Goal: Transaction & Acquisition: Purchase product/service

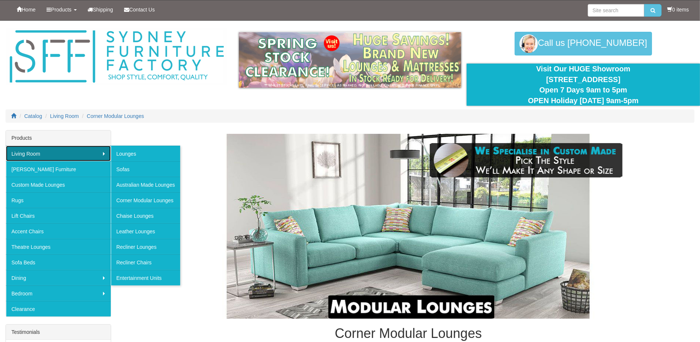
click at [50, 154] on link "Living Room" at bounding box center [58, 154] width 105 height 16
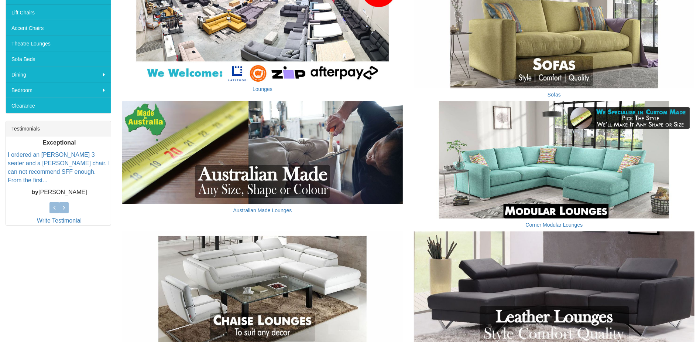
scroll to position [295, 0]
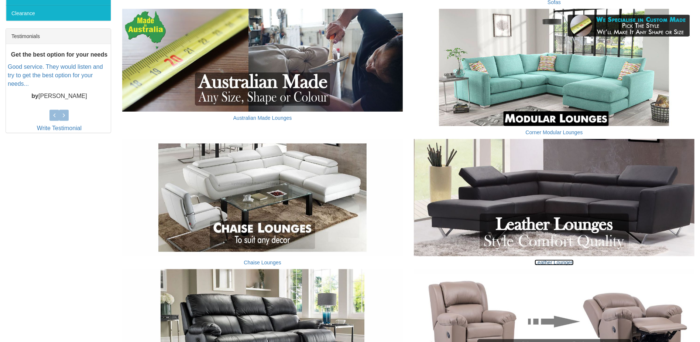
click at [558, 260] on link "Leather Lounges" at bounding box center [554, 262] width 39 height 6
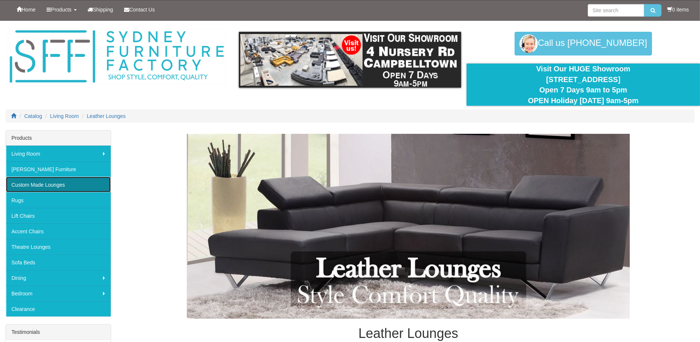
click at [63, 183] on link "Custom Made Lounges" at bounding box center [58, 185] width 105 height 16
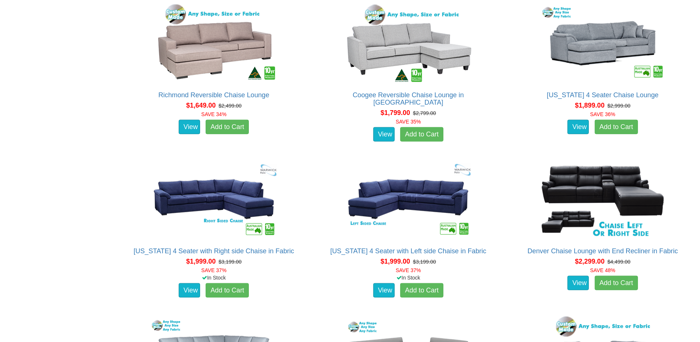
scroll to position [552, 0]
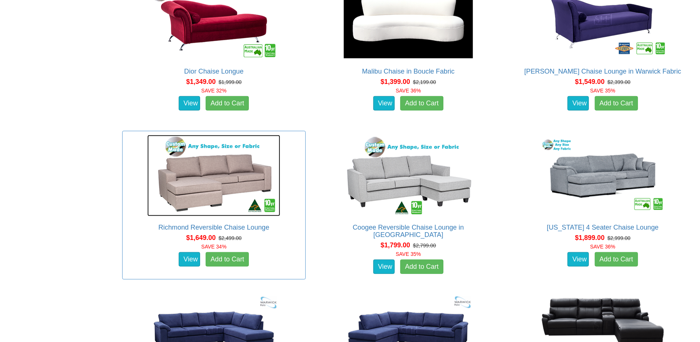
click at [240, 171] on img at bounding box center [213, 175] width 133 height 81
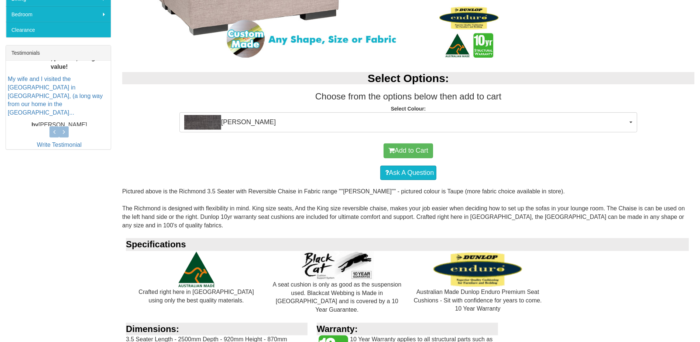
scroll to position [295, 0]
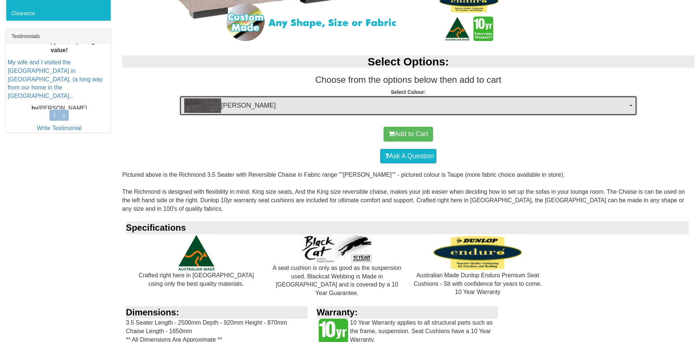
click at [399, 104] on span "[PERSON_NAME]" at bounding box center [406, 105] width 444 height 15
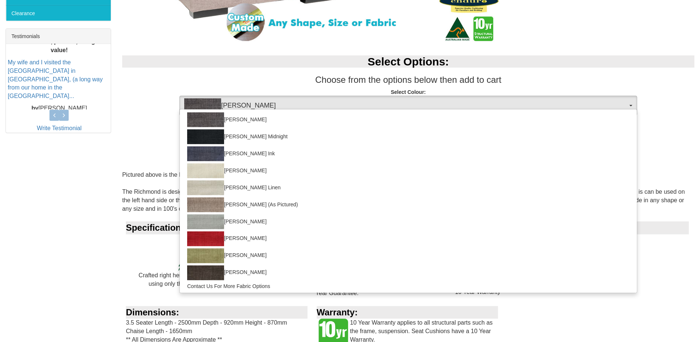
click at [325, 86] on div "Select Options: Choose from the options below then add to cart Select Colour: M…" at bounding box center [409, 83] width 584 height 71
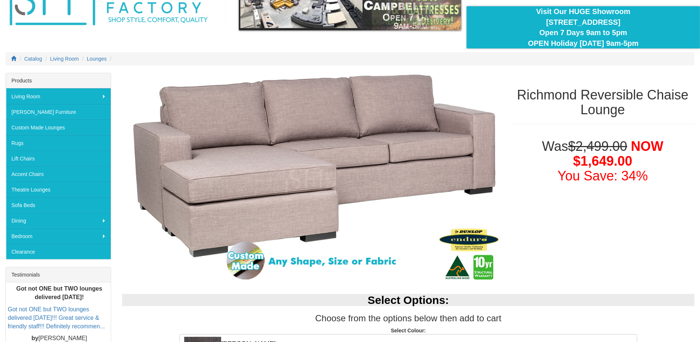
scroll to position [0, 0]
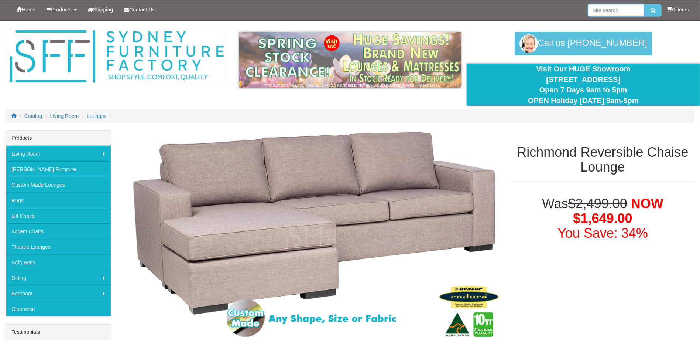
click at [603, 10] on input "search" at bounding box center [616, 10] width 57 height 13
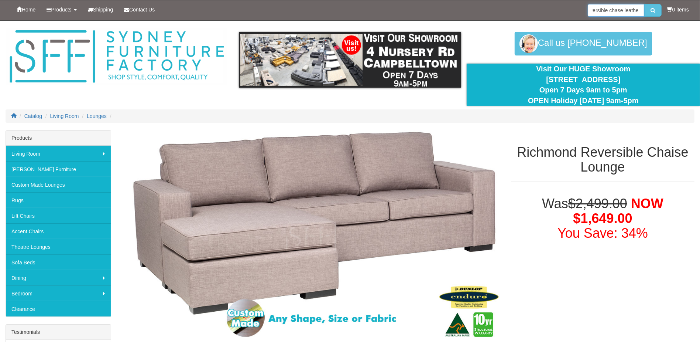
scroll to position [0, 8]
type input "reversible chase leather"
click at [645, 4] on button "submit" at bounding box center [653, 10] width 17 height 13
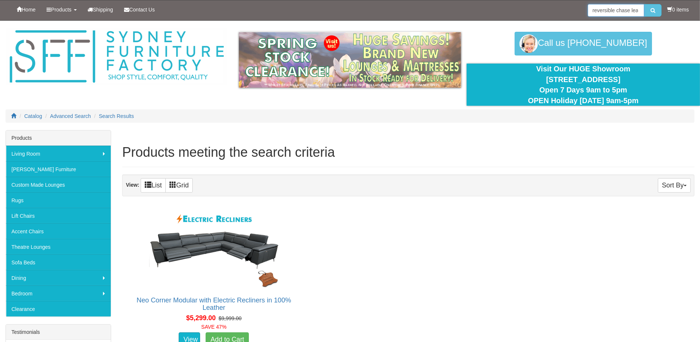
click at [638, 7] on input "reversible chase leather" at bounding box center [616, 10] width 57 height 13
type input "reversible chase"
click at [645, 4] on button "submit" at bounding box center [653, 10] width 17 height 13
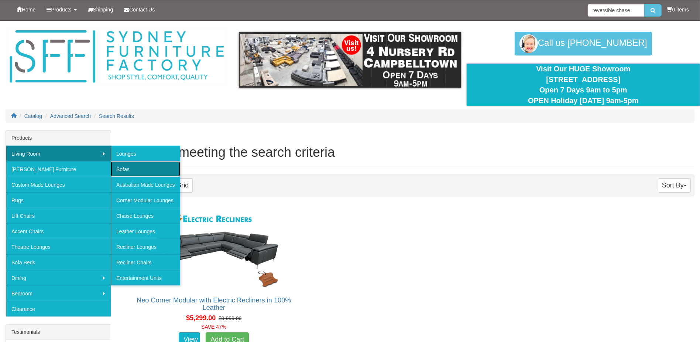
click at [144, 170] on link "Sofas" at bounding box center [145, 169] width 69 height 16
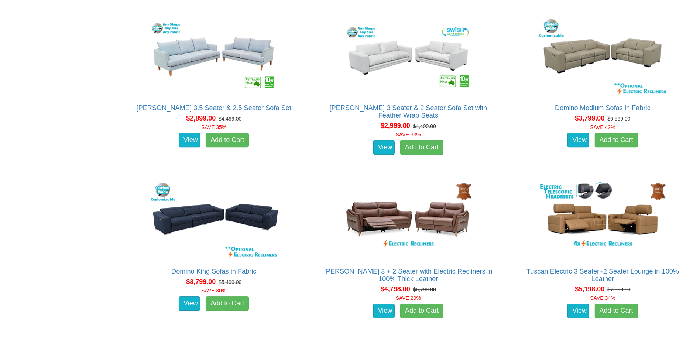
scroll to position [1900, 0]
